Goal: Use online tool/utility: Utilize a website feature to perform a specific function

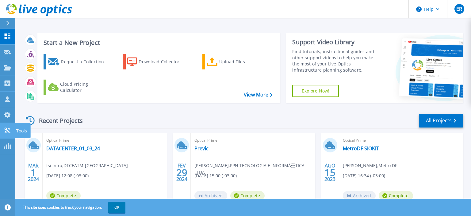
click at [7, 133] on icon at bounding box center [7, 130] width 7 height 6
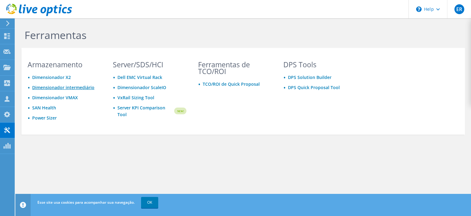
click at [44, 89] on link "Dimensionador intermediário" at bounding box center [63, 87] width 62 height 6
click at [44, 77] on link "Dimensionador X2" at bounding box center [51, 77] width 39 height 6
click at [64, 79] on link "Dimensionador X2" at bounding box center [51, 77] width 39 height 6
click at [46, 109] on link "SAN Health" at bounding box center [44, 108] width 24 height 6
